Goal: Task Accomplishment & Management: Manage account settings

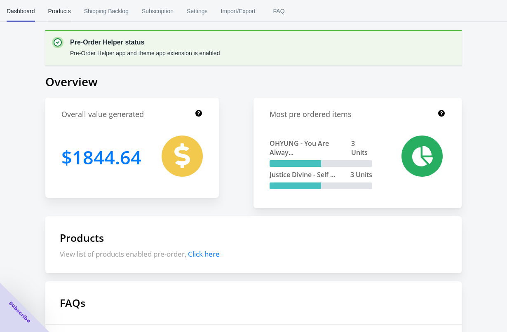
click at [60, 18] on span "Products" at bounding box center [59, 10] width 23 height 21
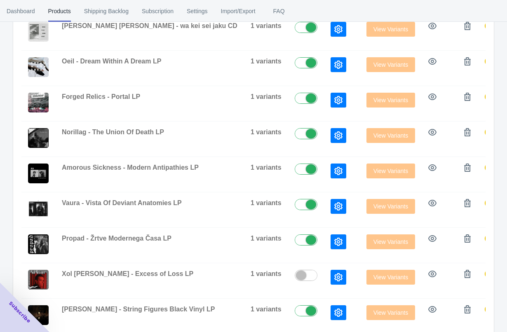
scroll to position [282, 0]
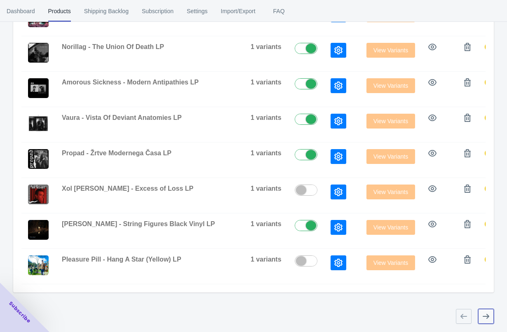
click at [486, 313] on icon "button" at bounding box center [485, 316] width 8 height 8
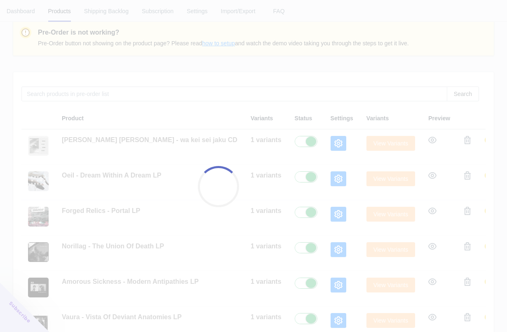
scroll to position [80, 0]
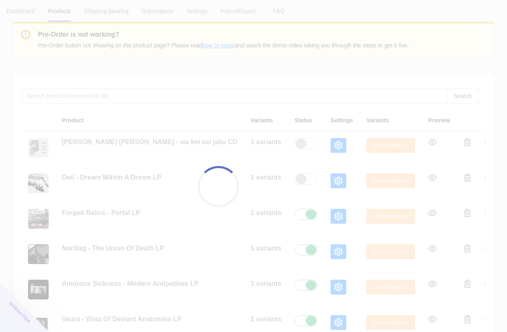
checkbox input "false"
checkbox input "true"
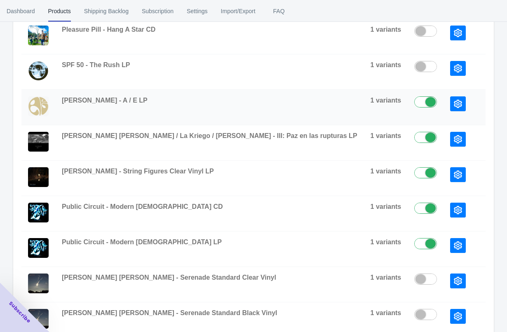
scroll to position [303, 0]
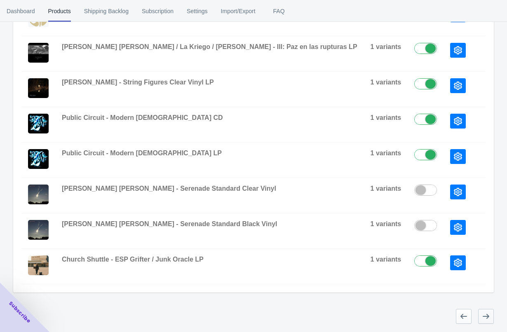
click at [491, 321] on button "button" at bounding box center [486, 316] width 16 height 15
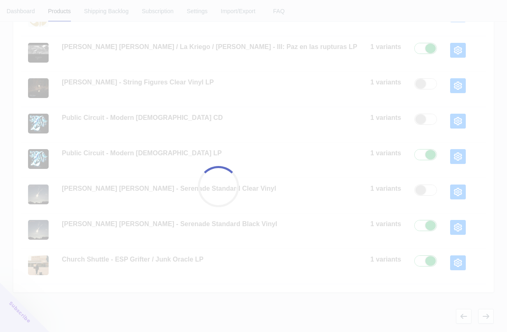
checkbox input "false"
checkbox input "true"
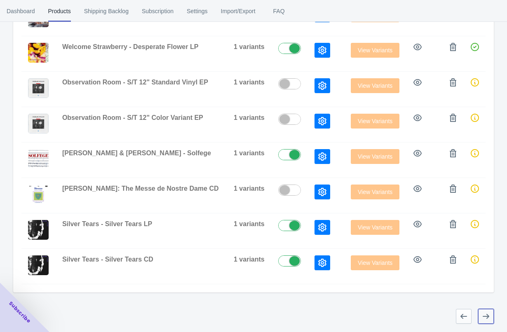
click at [484, 317] on icon "button" at bounding box center [485, 316] width 8 height 8
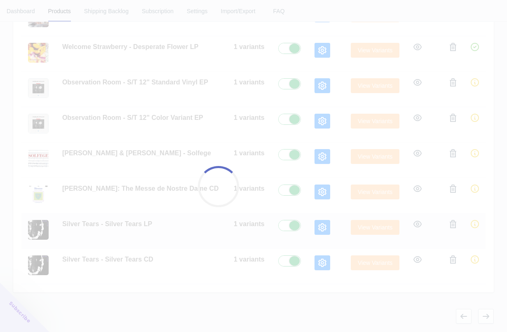
checkbox input "true"
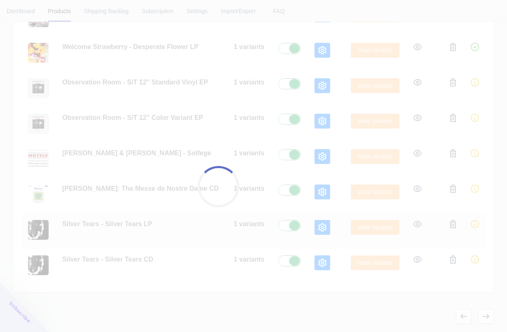
checkbox input "true"
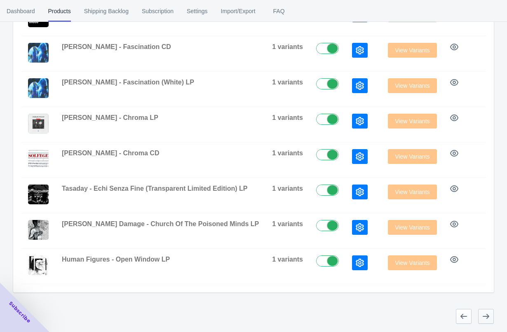
click at [485, 318] on icon "button" at bounding box center [485, 316] width 8 height 8
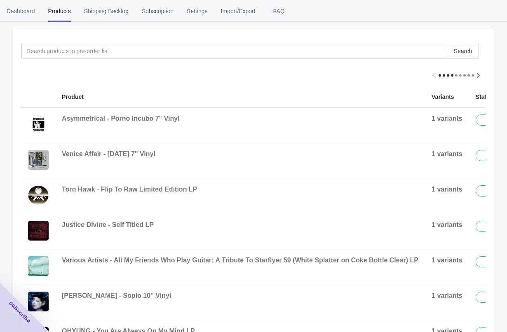
scroll to position [197, 0]
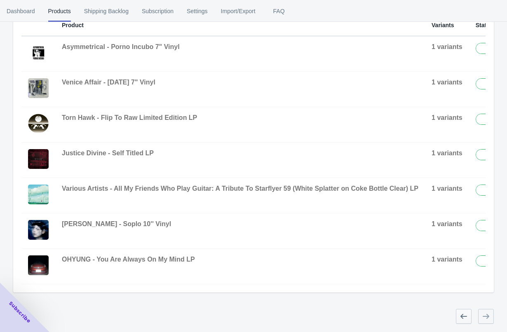
click at [461, 318] on icon "button" at bounding box center [463, 316] width 8 height 8
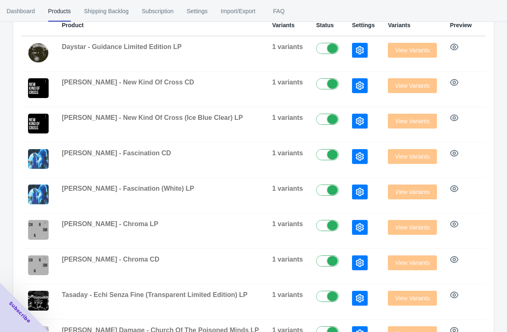
scroll to position [303, 0]
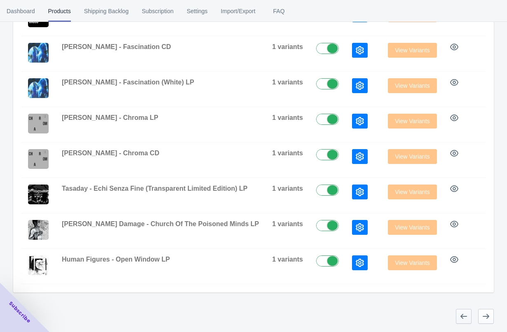
click at [461, 318] on icon "button" at bounding box center [463, 316] width 7 height 5
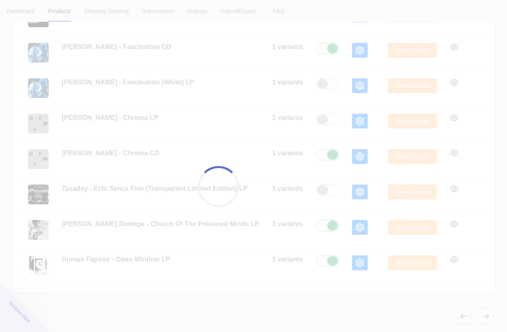
checkbox input "false"
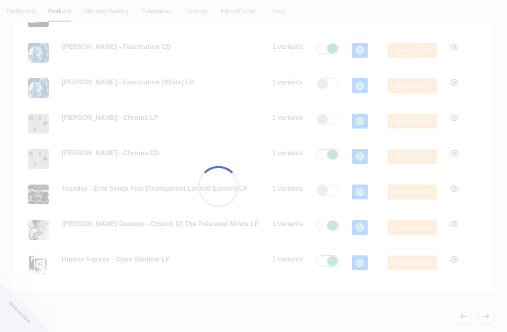
checkbox input "false"
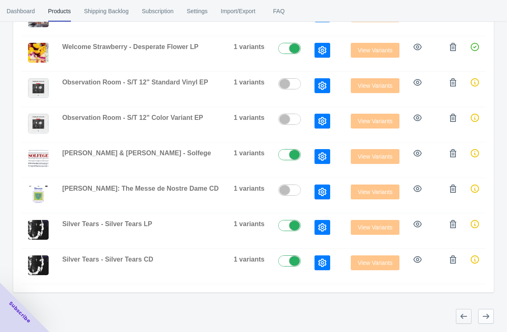
click at [461, 318] on icon "button" at bounding box center [463, 316] width 7 height 5
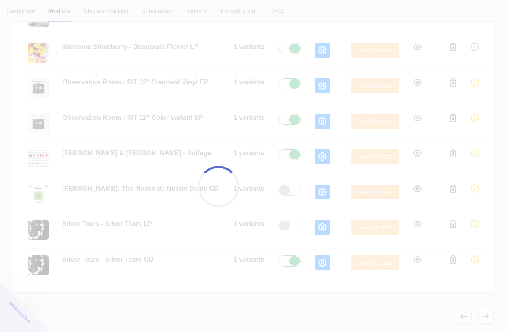
checkbox input "true"
checkbox input "false"
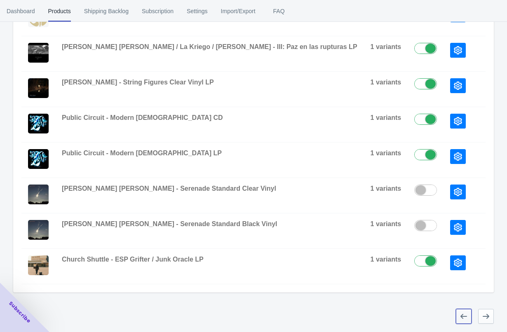
click at [462, 318] on icon "button" at bounding box center [463, 316] width 7 height 5
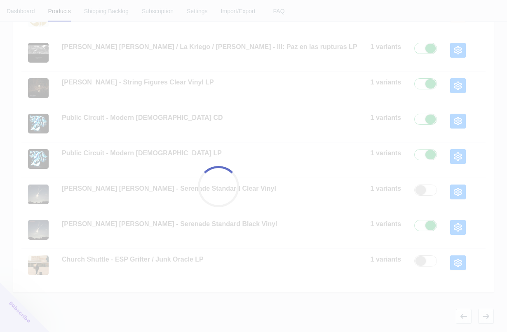
checkbox input "true"
checkbox input "false"
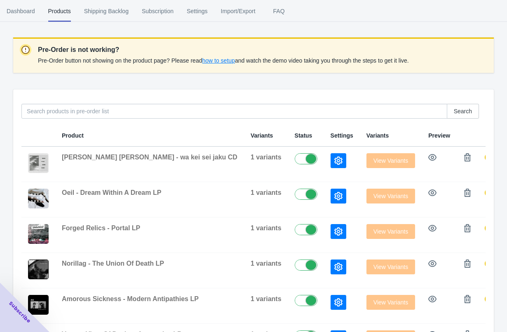
scroll to position [90, 0]
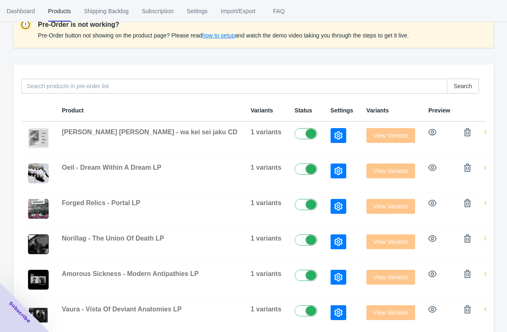
click at [271, 94] on div "Search Product Variants Status Settings Variants Preview [PERSON_NAME] [PERSON_…" at bounding box center [253, 274] width 480 height 420
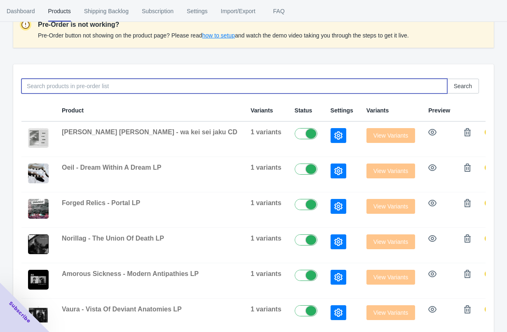
click at [271, 84] on input at bounding box center [233, 86] width 425 height 15
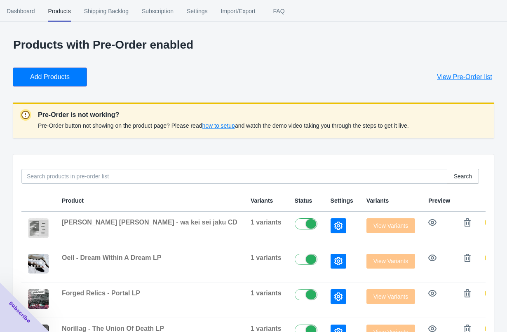
click at [54, 71] on button "Add Products" at bounding box center [49, 77] width 73 height 18
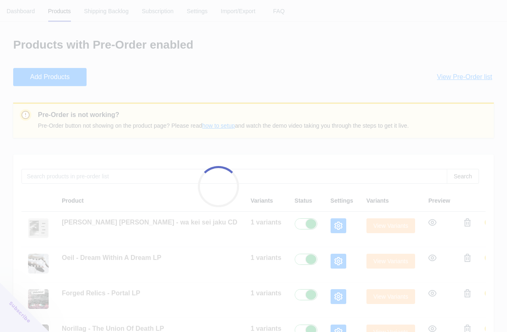
checkbox input "true"
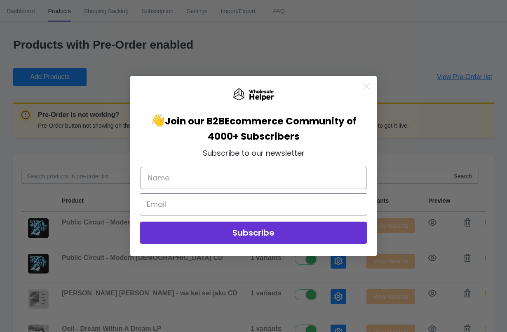
click at [367, 84] on circle "Close dialog" at bounding box center [367, 86] width 14 height 14
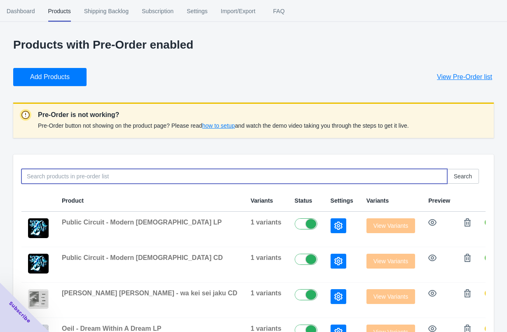
click at [180, 178] on input at bounding box center [233, 176] width 425 height 15
paste input "Fratti/Kriego/[PERSON_NAME] - III: Paz en las rupturas"
type input "Fratti/Kriego/[PERSON_NAME] - III: Paz en las rupturas"
click at [180, 178] on input "Fratti/Kriego/[PERSON_NAME] - III: Paz en las rupturas" at bounding box center [233, 176] width 425 height 15
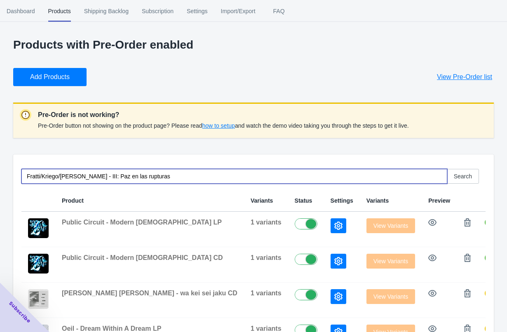
click at [180, 178] on input "Fratti/Kriego/[PERSON_NAME] - III: Paz en las rupturas" at bounding box center [233, 176] width 425 height 15
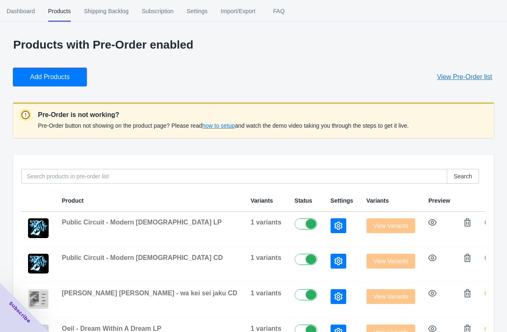
click at [39, 77] on span "Add Products" at bounding box center [50, 77] width 40 height 8
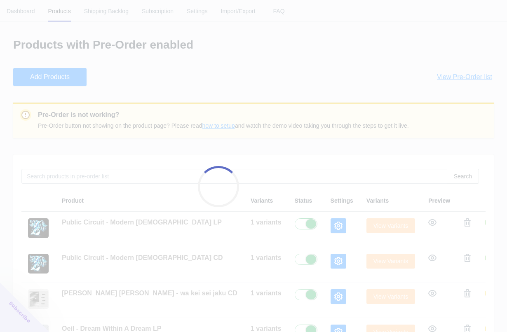
checkbox input "true"
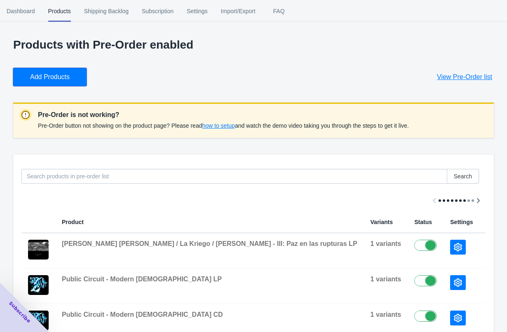
click at [76, 73] on button "Add Products" at bounding box center [49, 77] width 73 height 18
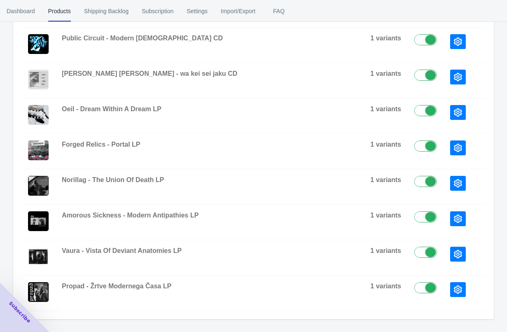
scroll to position [303, 0]
